Goal: Use online tool/utility: Use online tool/utility

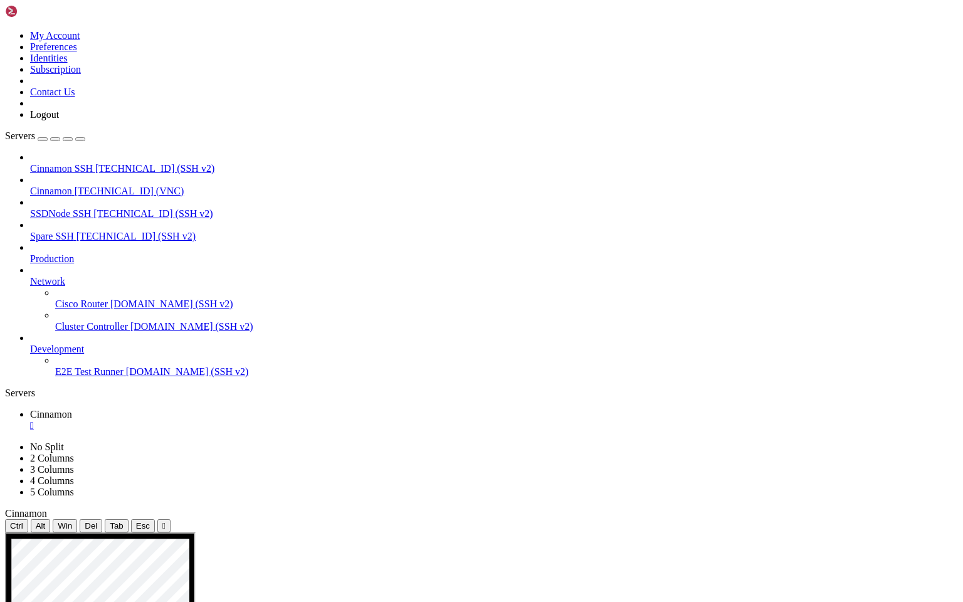
drag, startPoint x: 401, startPoint y: 707, endPoint x: 860, endPoint y: 743, distance: 461.1
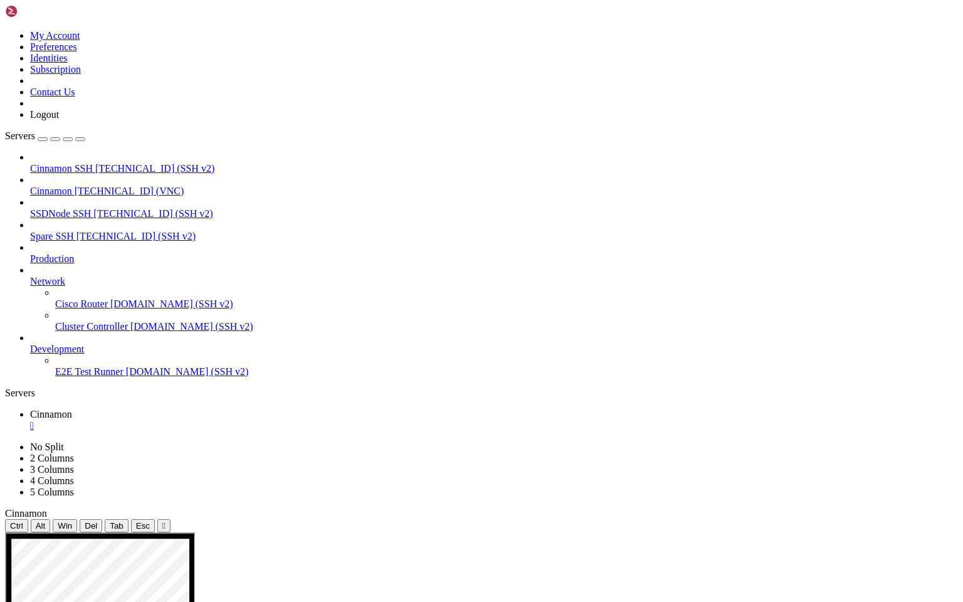
drag, startPoint x: 404, startPoint y: 706, endPoint x: 880, endPoint y: 724, distance: 477.0
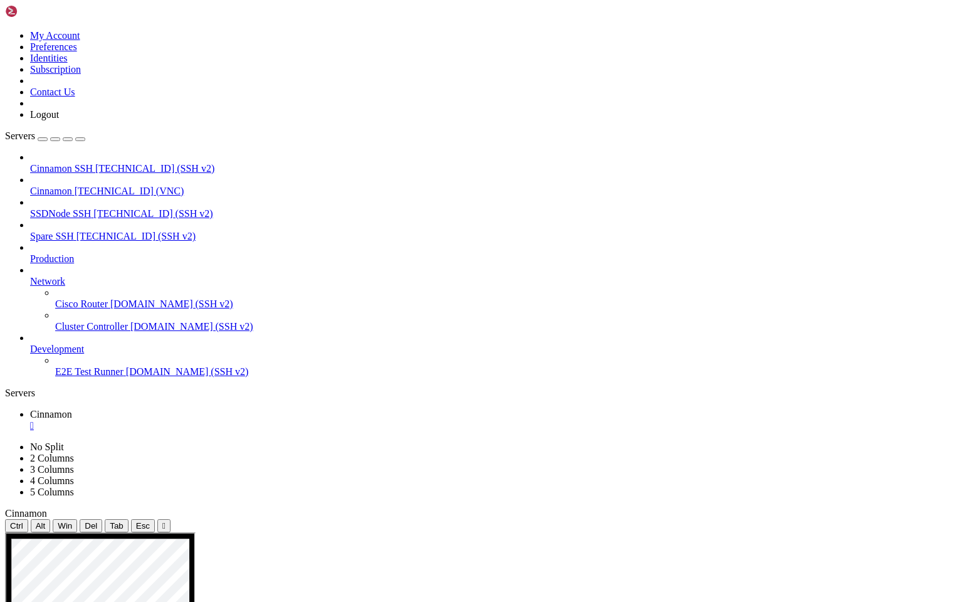
drag, startPoint x: 403, startPoint y: 707, endPoint x: 868, endPoint y: 747, distance: 467.1
